Goal: Information Seeking & Learning: Get advice/opinions

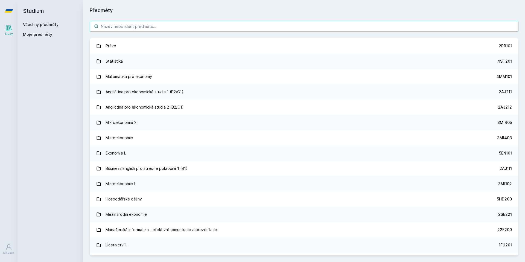
click at [137, 26] on input "search" at bounding box center [304, 26] width 429 height 11
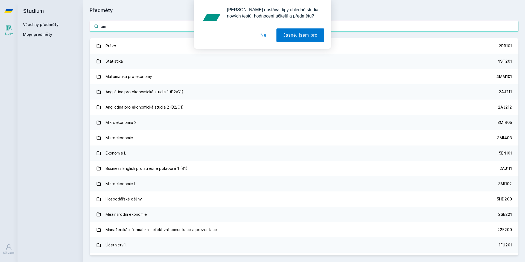
type input "a"
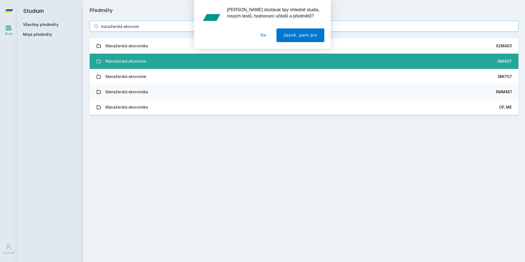
type input "manažerská ekonomi"
click at [179, 64] on link "Manažerská ekonomie 3MI407" at bounding box center [304, 61] width 429 height 15
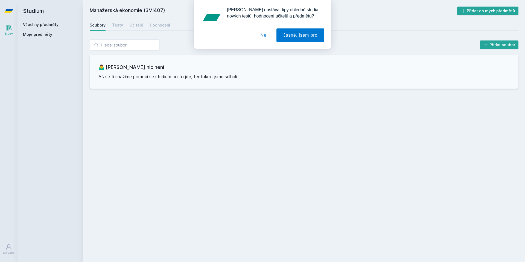
click at [263, 34] on button "Ne" at bounding box center [264, 35] width 20 height 14
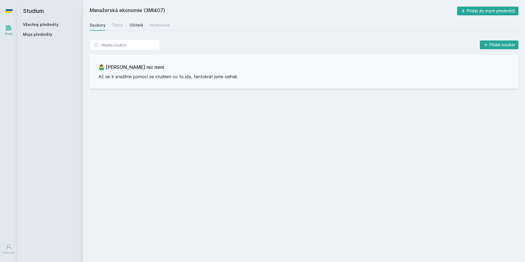
click at [135, 22] on link "Učitelé" at bounding box center [137, 25] width 14 height 11
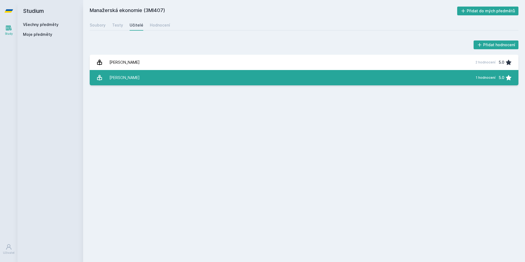
click at [143, 75] on link "[PERSON_NAME] 1 hodnocení 5.0" at bounding box center [304, 77] width 429 height 15
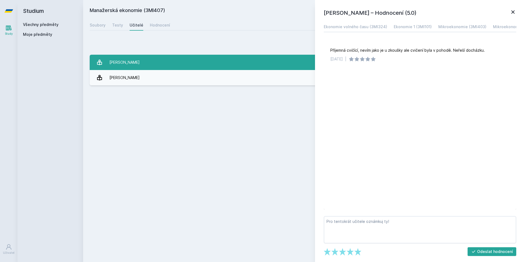
click at [203, 66] on link "[PERSON_NAME] 2 hodnocení 5.0" at bounding box center [304, 62] width 429 height 15
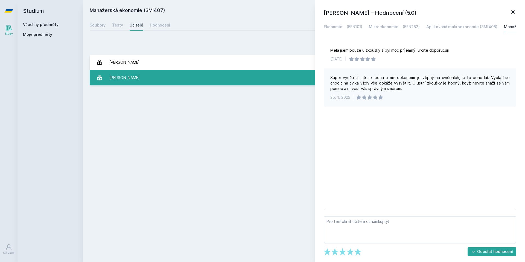
click at [259, 74] on link "[PERSON_NAME] 1 hodnocení 5.0" at bounding box center [304, 77] width 429 height 15
